Goal: Transaction & Acquisition: Purchase product/service

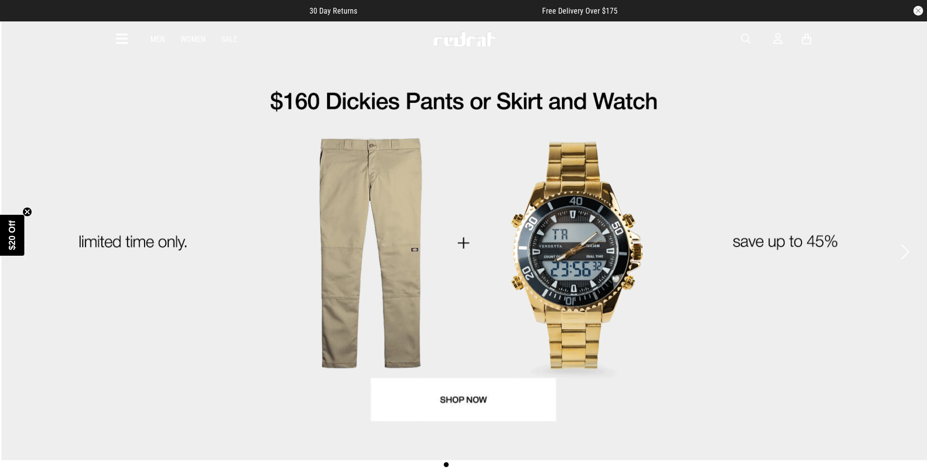
click at [118, 37] on icon at bounding box center [122, 39] width 12 height 16
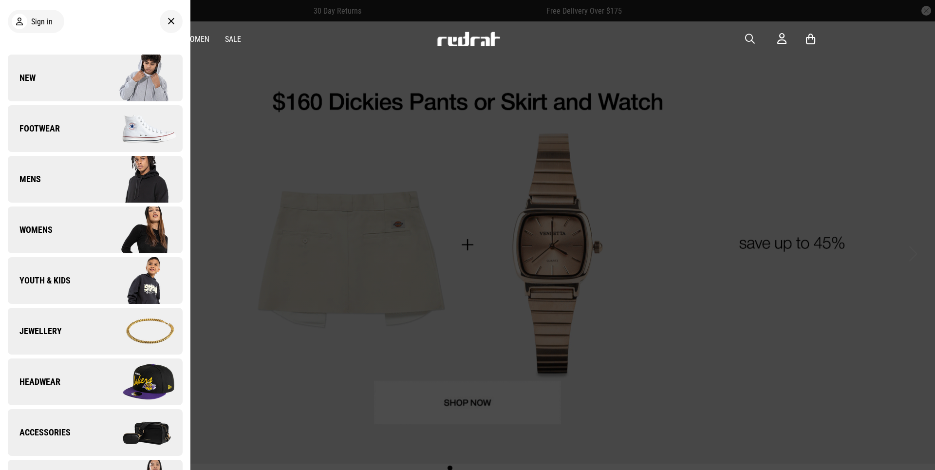
click at [38, 130] on span "Footwear" at bounding box center [34, 129] width 52 height 12
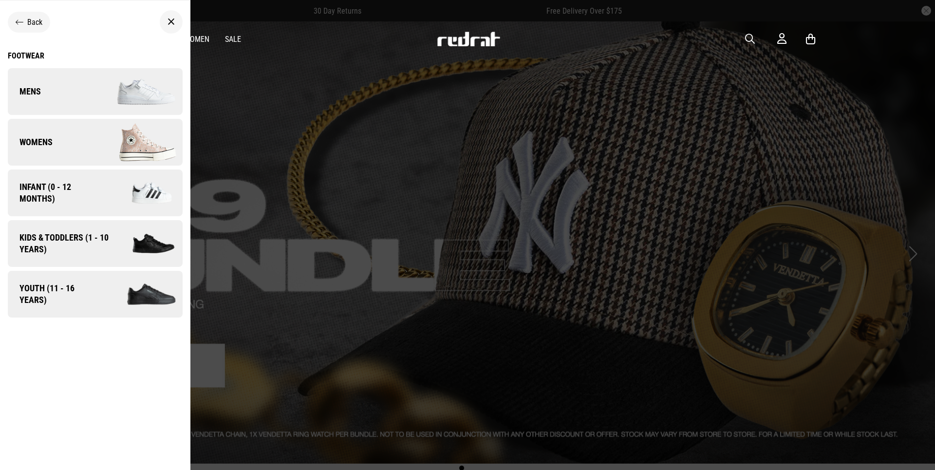
click at [69, 100] on link "Mens" at bounding box center [95, 91] width 175 height 47
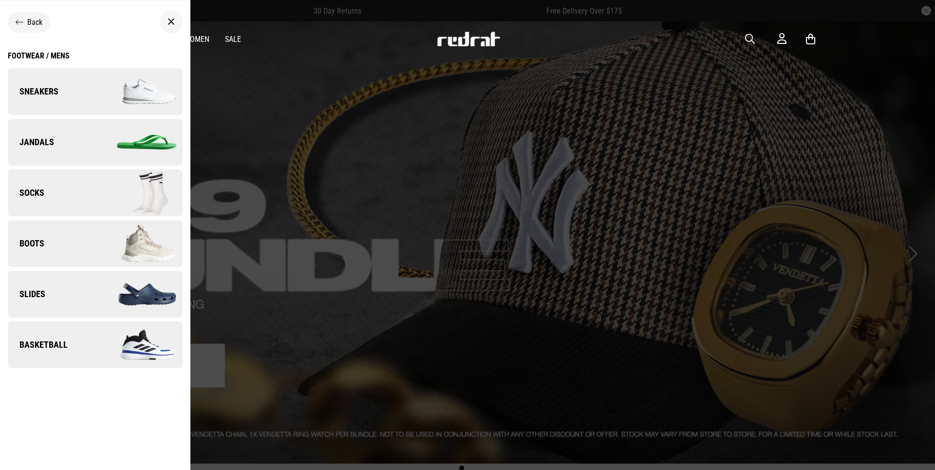
click at [98, 90] on img at bounding box center [138, 91] width 87 height 49
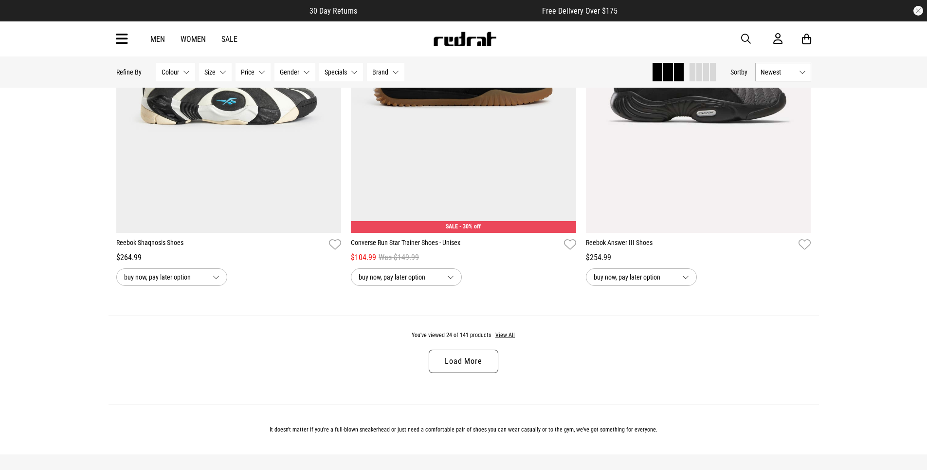
scroll to position [3212, 0]
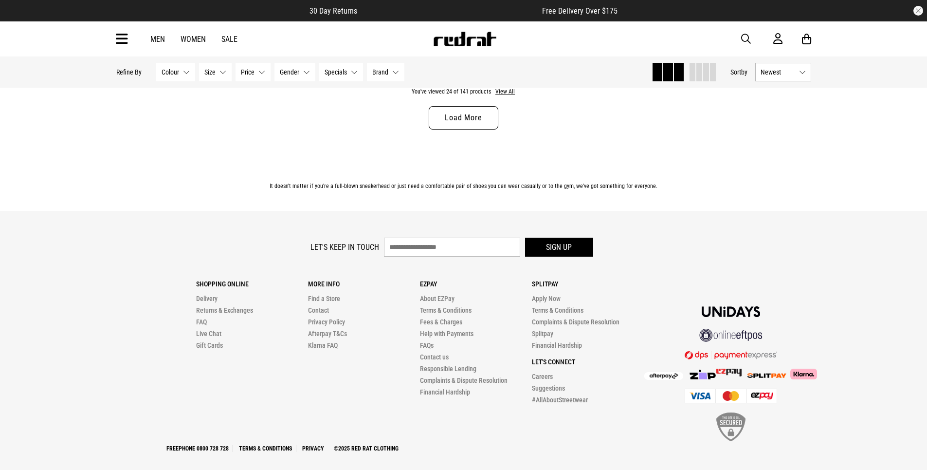
click at [446, 111] on link "Load More" at bounding box center [463, 117] width 69 height 23
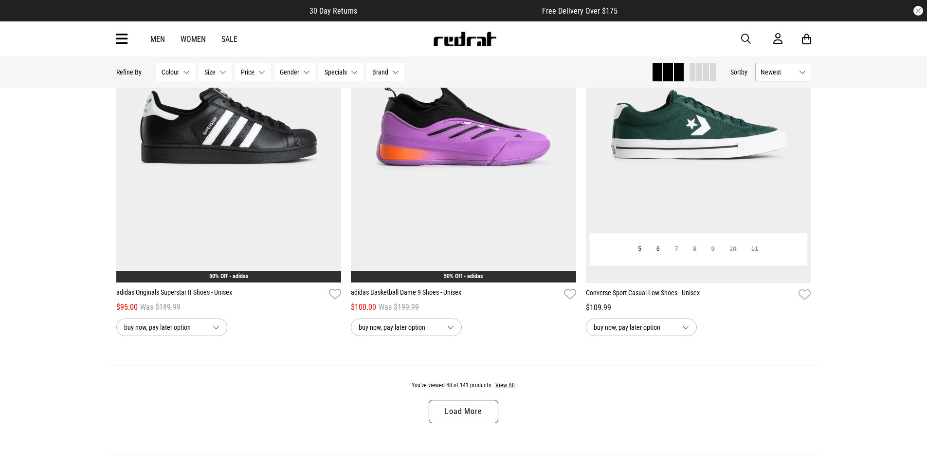
scroll to position [5987, 0]
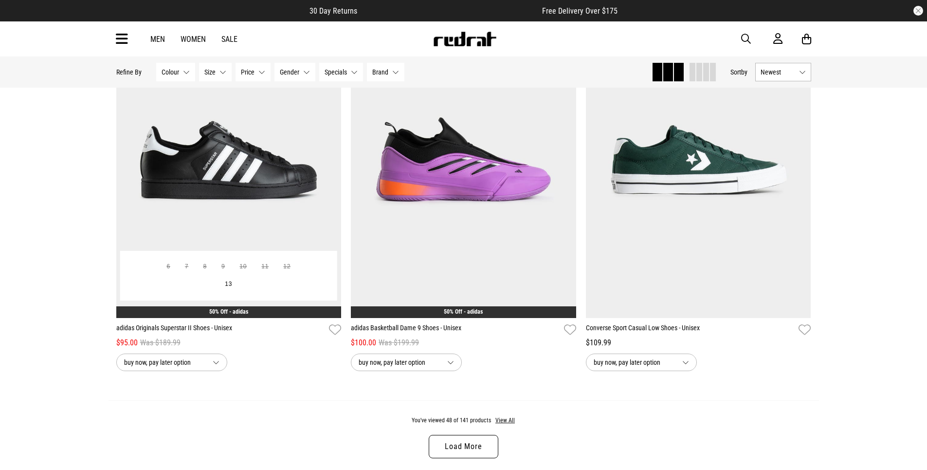
click at [205, 331] on link "adidas Originals Superstar II Shoes - Unisex" at bounding box center [220, 330] width 209 height 14
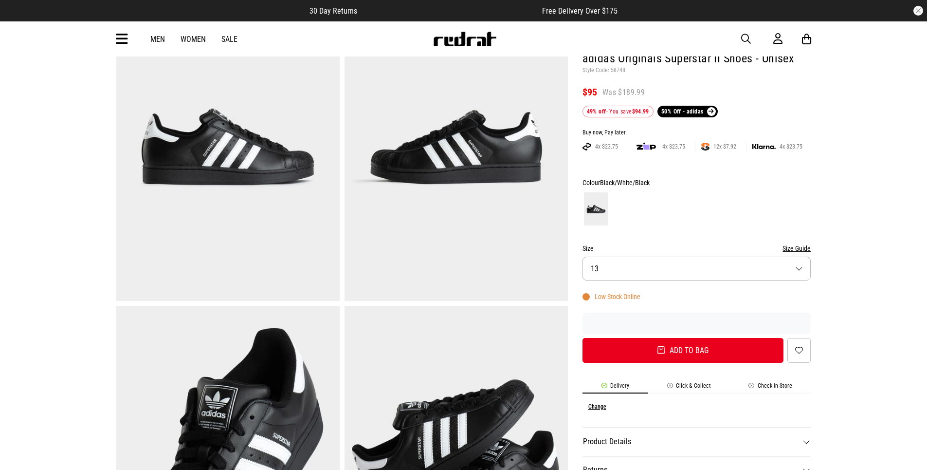
scroll to position [243, 0]
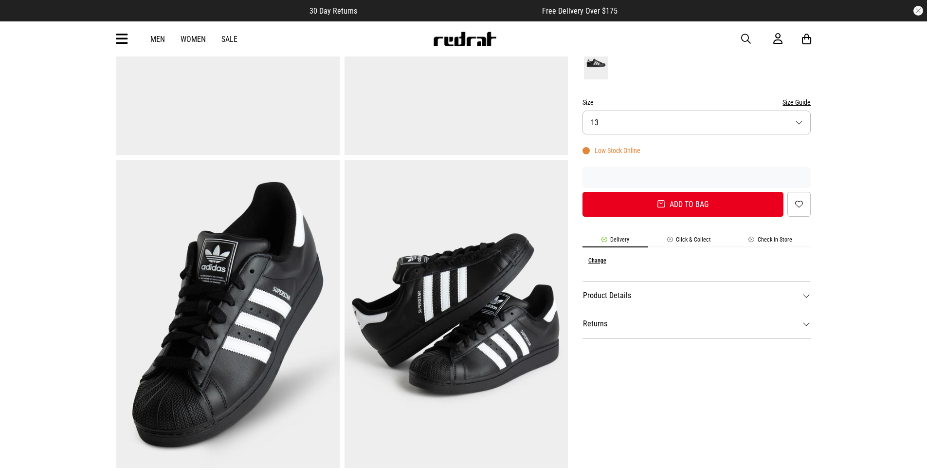
click at [621, 117] on button "Size 13" at bounding box center [697, 122] width 229 height 24
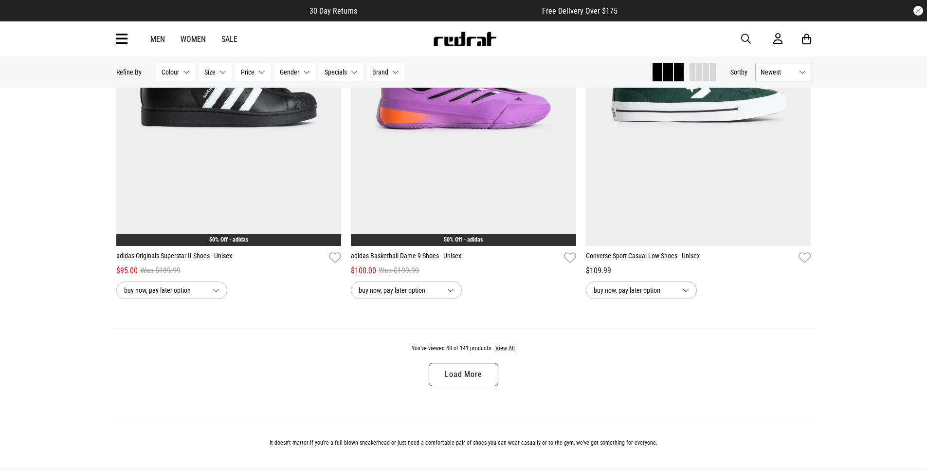
scroll to position [3157, 0]
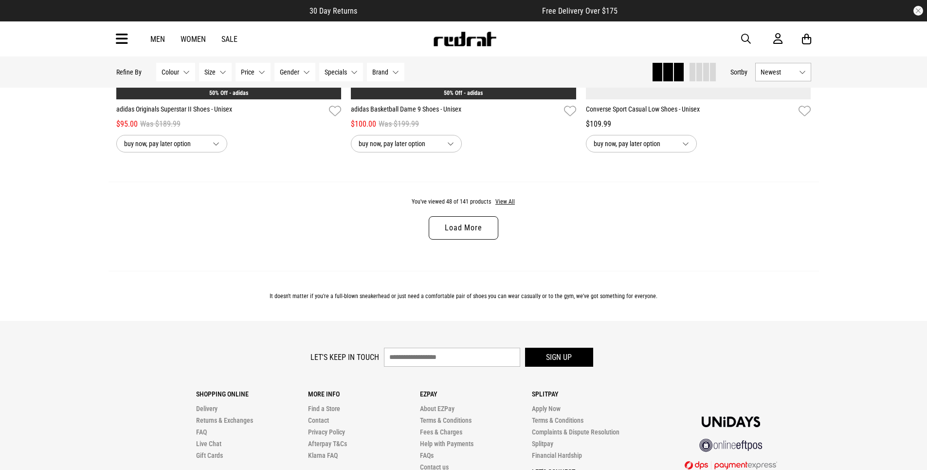
click at [440, 223] on link "Load More" at bounding box center [463, 227] width 69 height 23
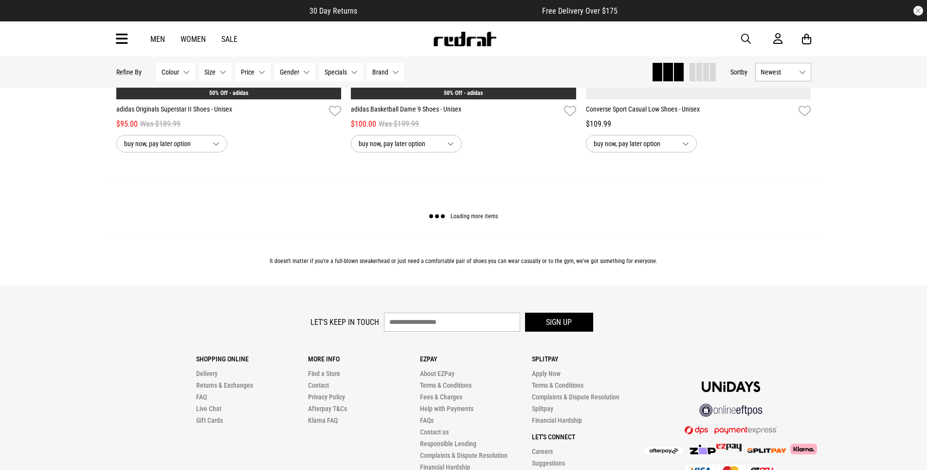
scroll to position [0, 0]
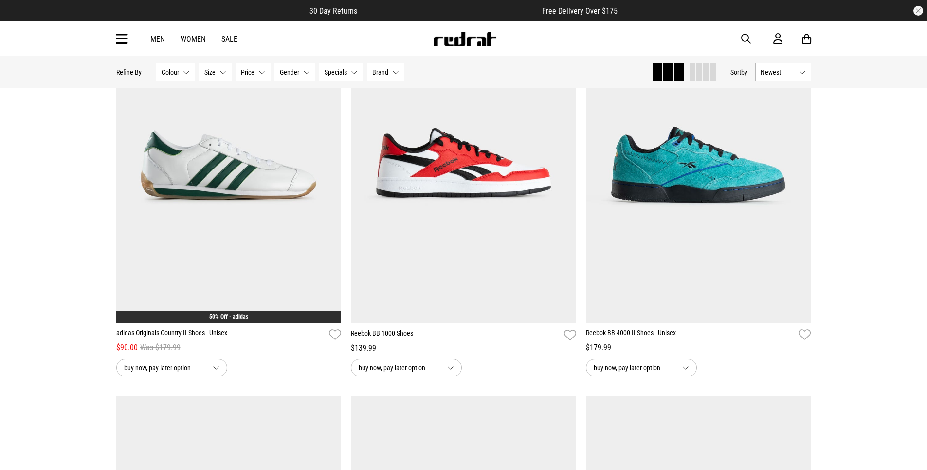
scroll to position [5250, 0]
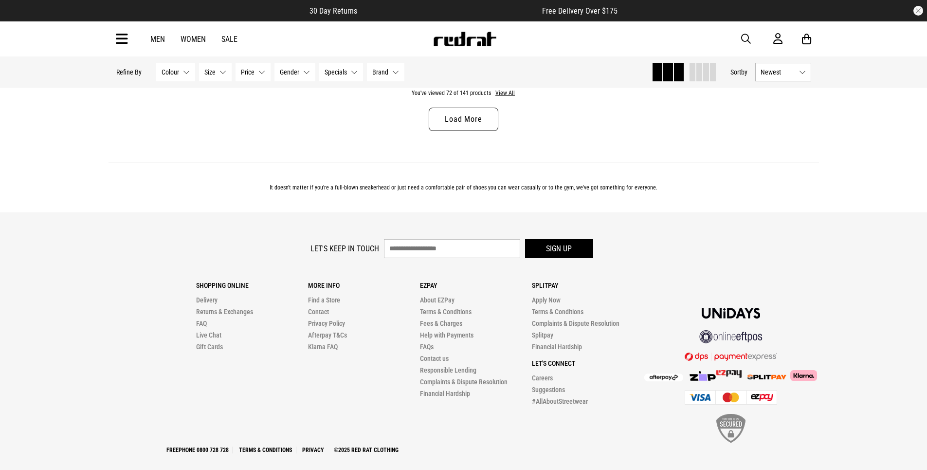
click at [450, 123] on link "Load More" at bounding box center [463, 119] width 69 height 23
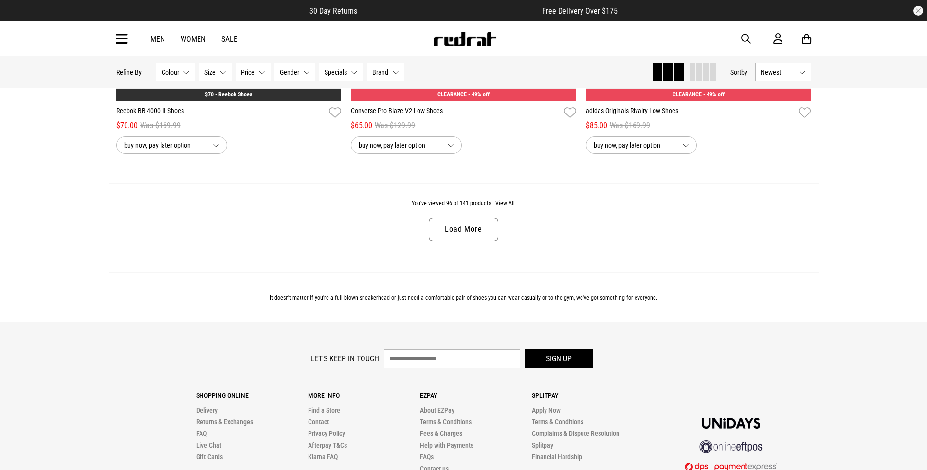
scroll to position [9381, 0]
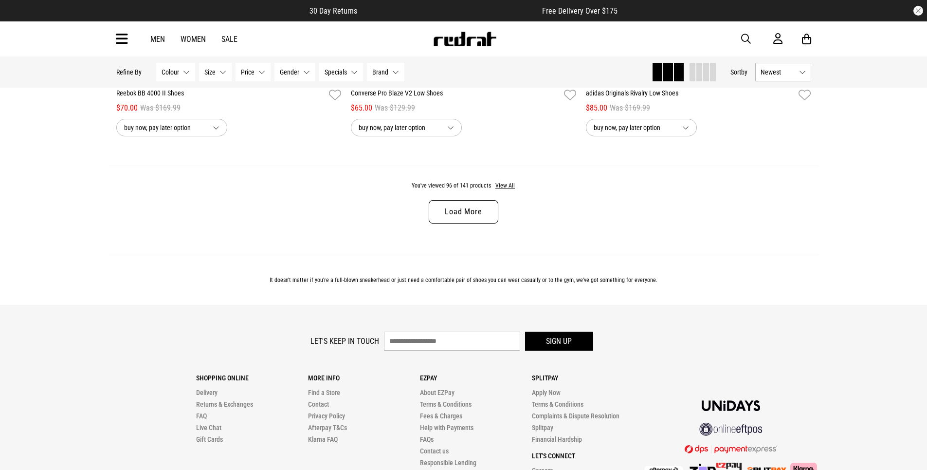
click at [484, 220] on link "Load More" at bounding box center [463, 211] width 69 height 23
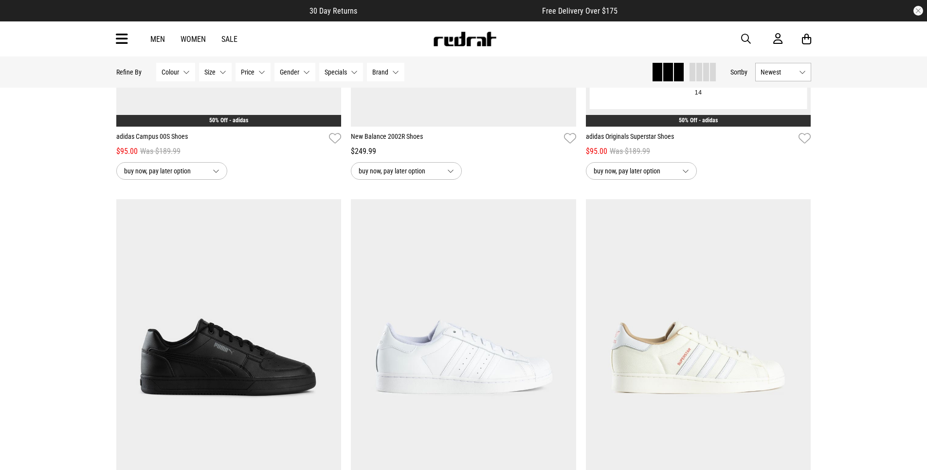
scroll to position [10744, 0]
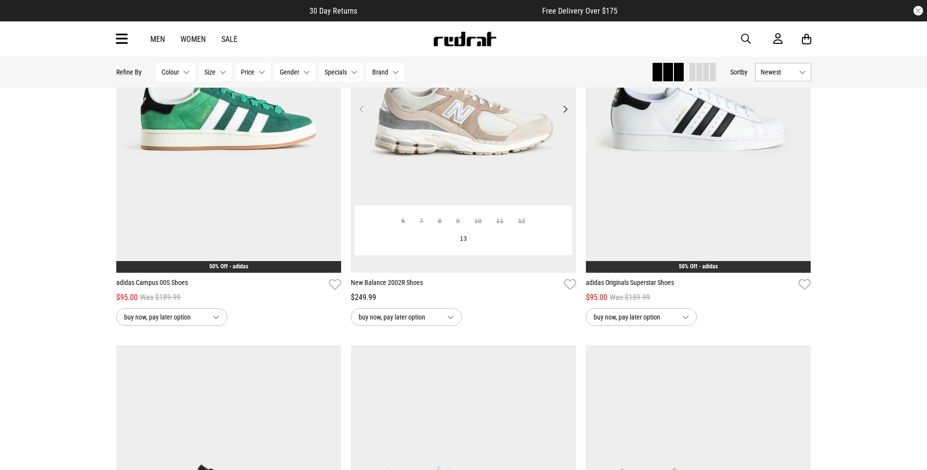
click at [563, 115] on button "Next" at bounding box center [565, 109] width 12 height 12
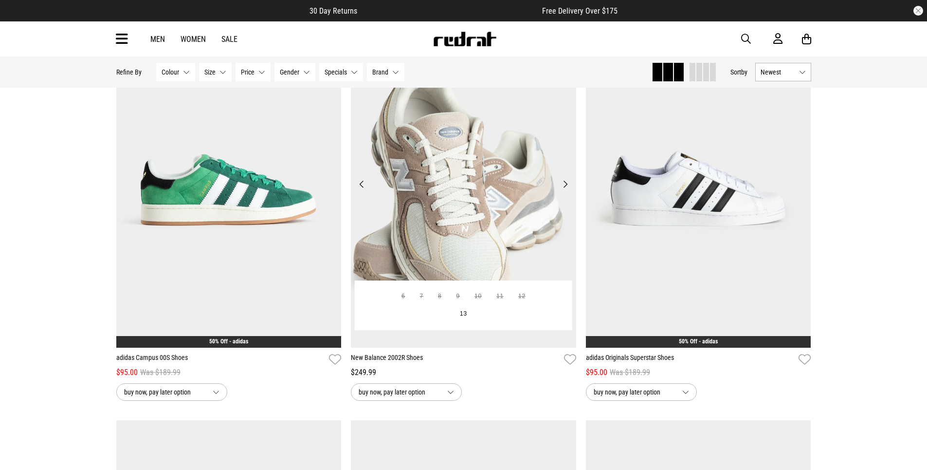
scroll to position [10647, 0]
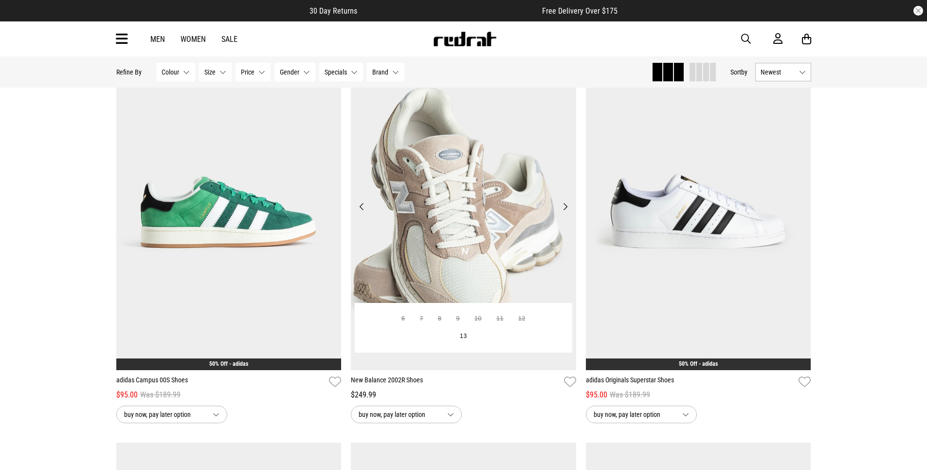
click at [570, 212] on button "Next" at bounding box center [565, 207] width 12 height 12
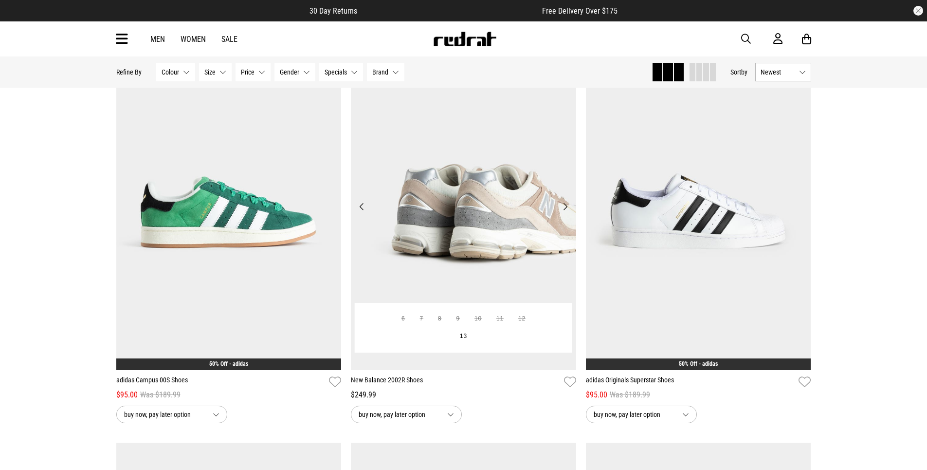
click at [567, 212] on button "Next" at bounding box center [565, 207] width 12 height 12
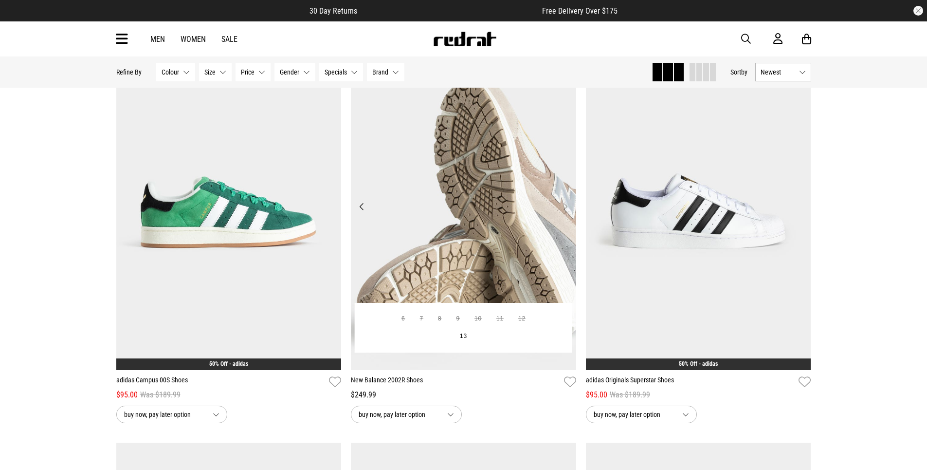
click at [564, 212] on button "Next" at bounding box center [565, 207] width 12 height 12
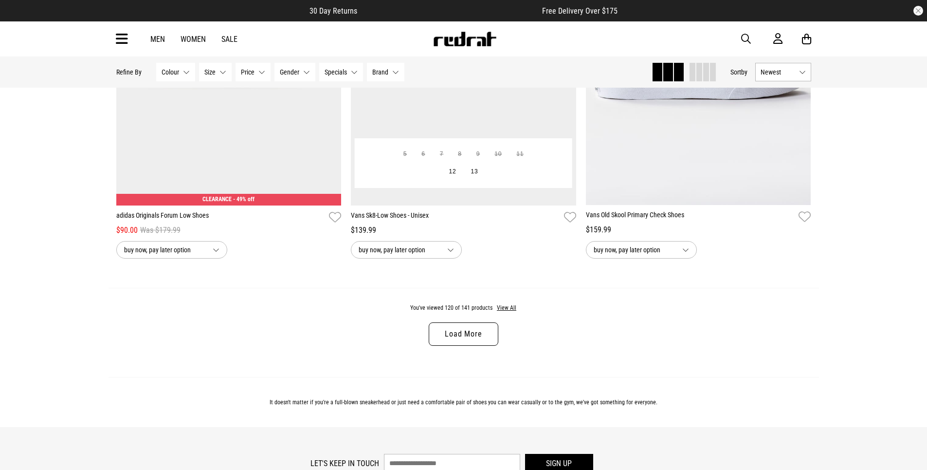
scroll to position [12545, 0]
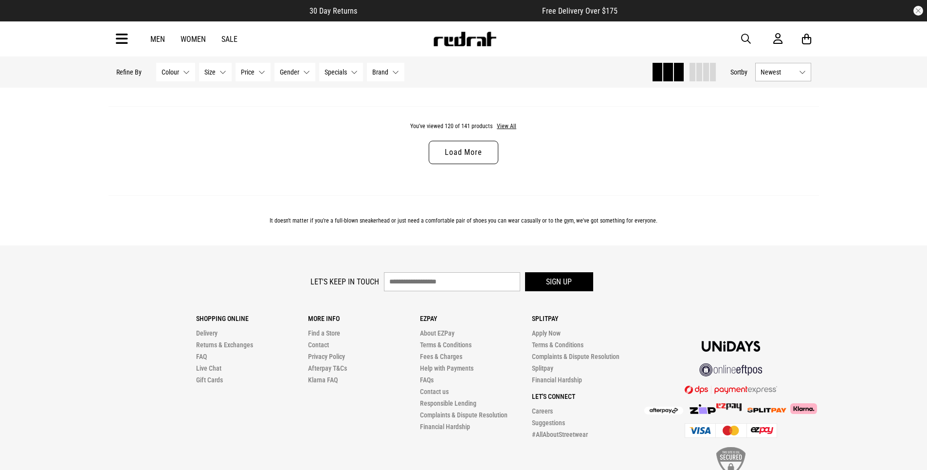
click at [451, 164] on link "Load More" at bounding box center [463, 152] width 69 height 23
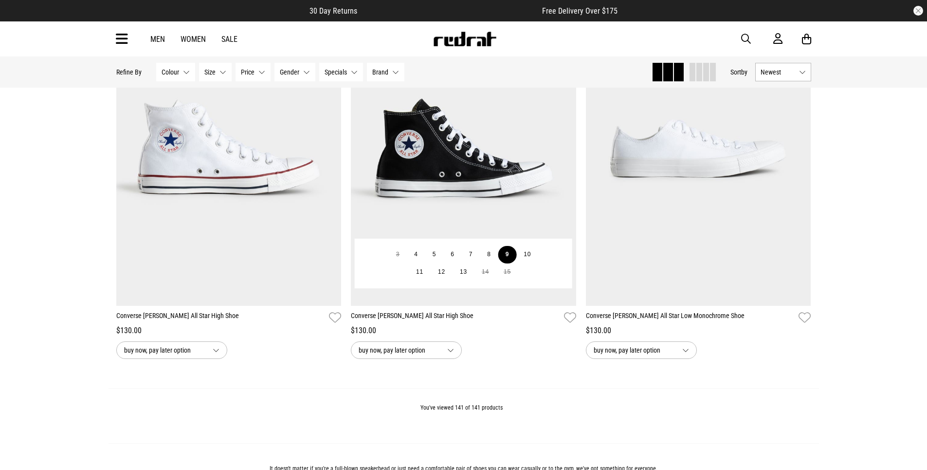
scroll to position [14979, 0]
click at [514, 264] on button "9" at bounding box center [507, 255] width 18 height 18
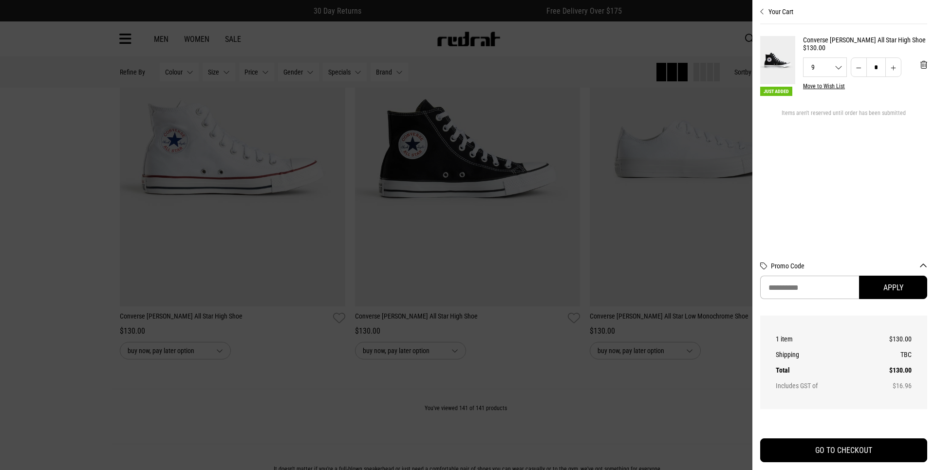
click at [594, 435] on div at bounding box center [467, 235] width 935 height 470
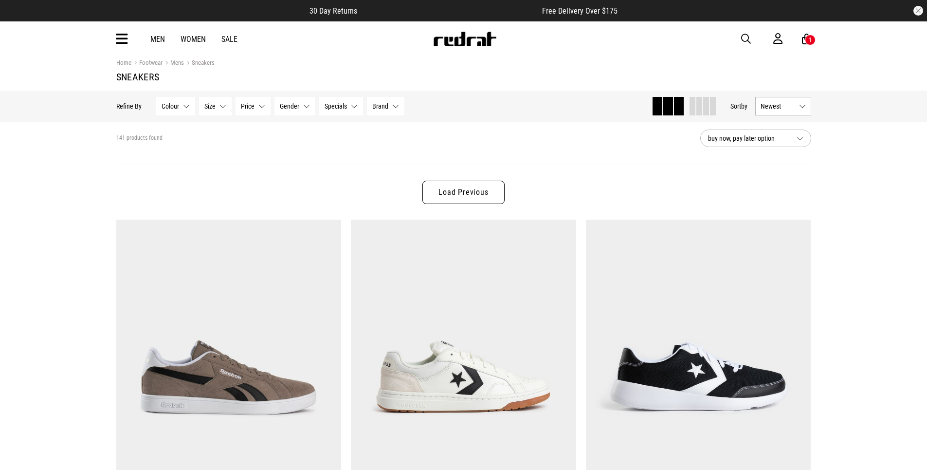
scroll to position [0, 0]
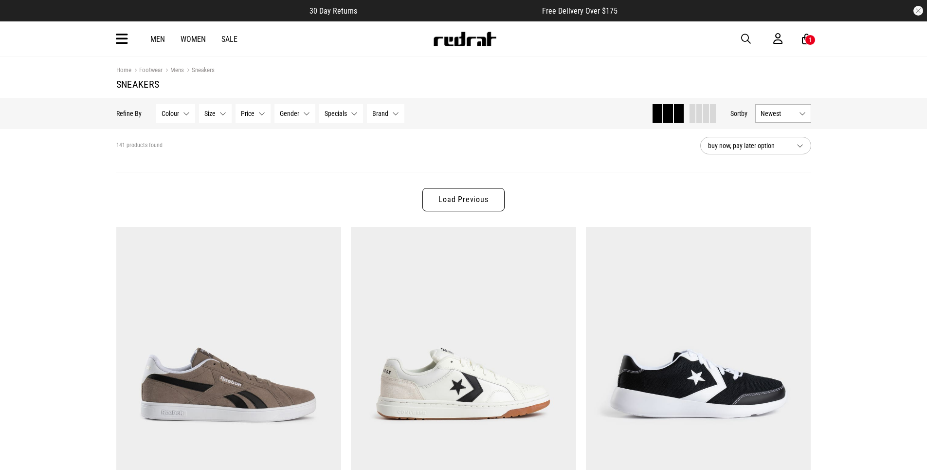
click at [478, 196] on link "Load Previous" at bounding box center [463, 199] width 82 height 23
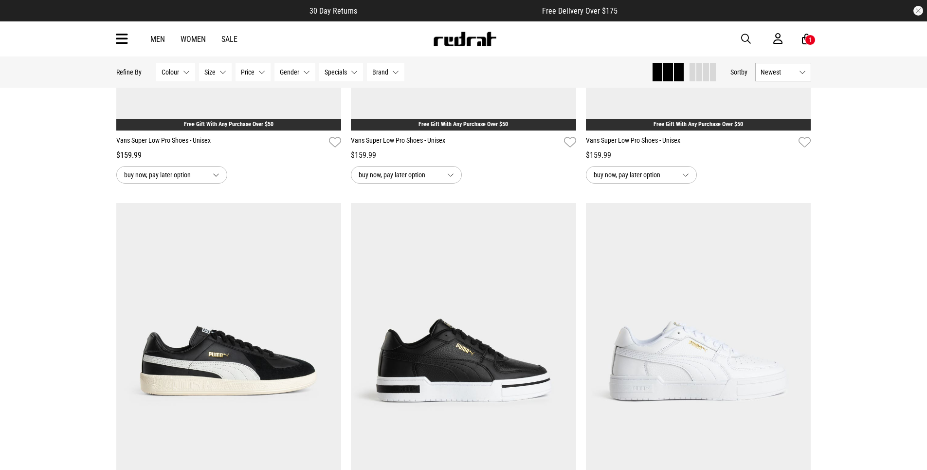
scroll to position [2044, 0]
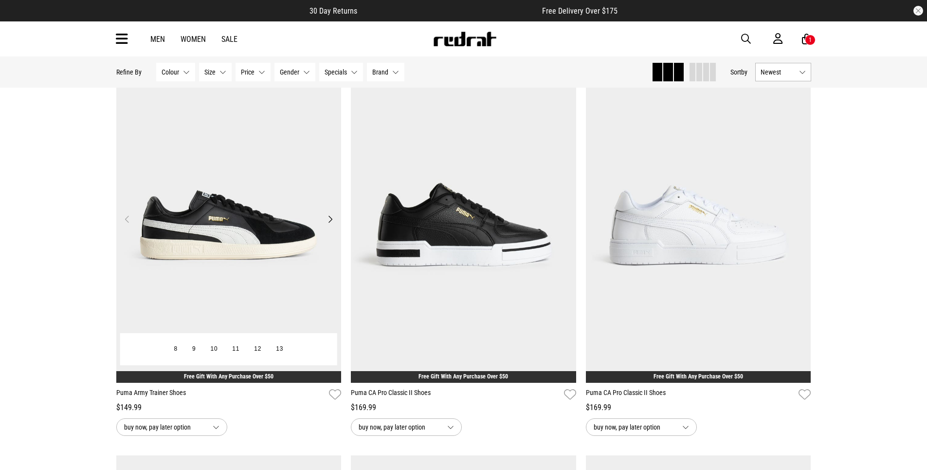
click at [214, 229] on img at bounding box center [228, 224] width 225 height 315
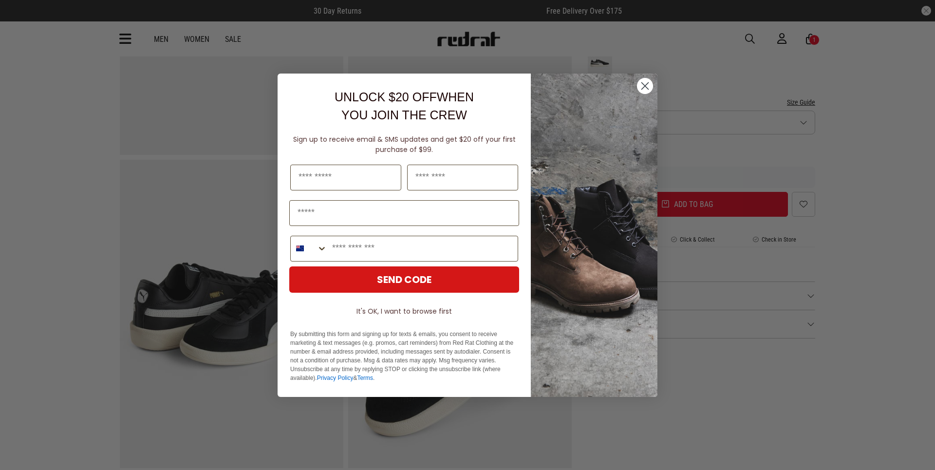
click at [647, 84] on circle "Close dialog" at bounding box center [645, 85] width 16 height 16
